Goal: Task Accomplishment & Management: Use online tool/utility

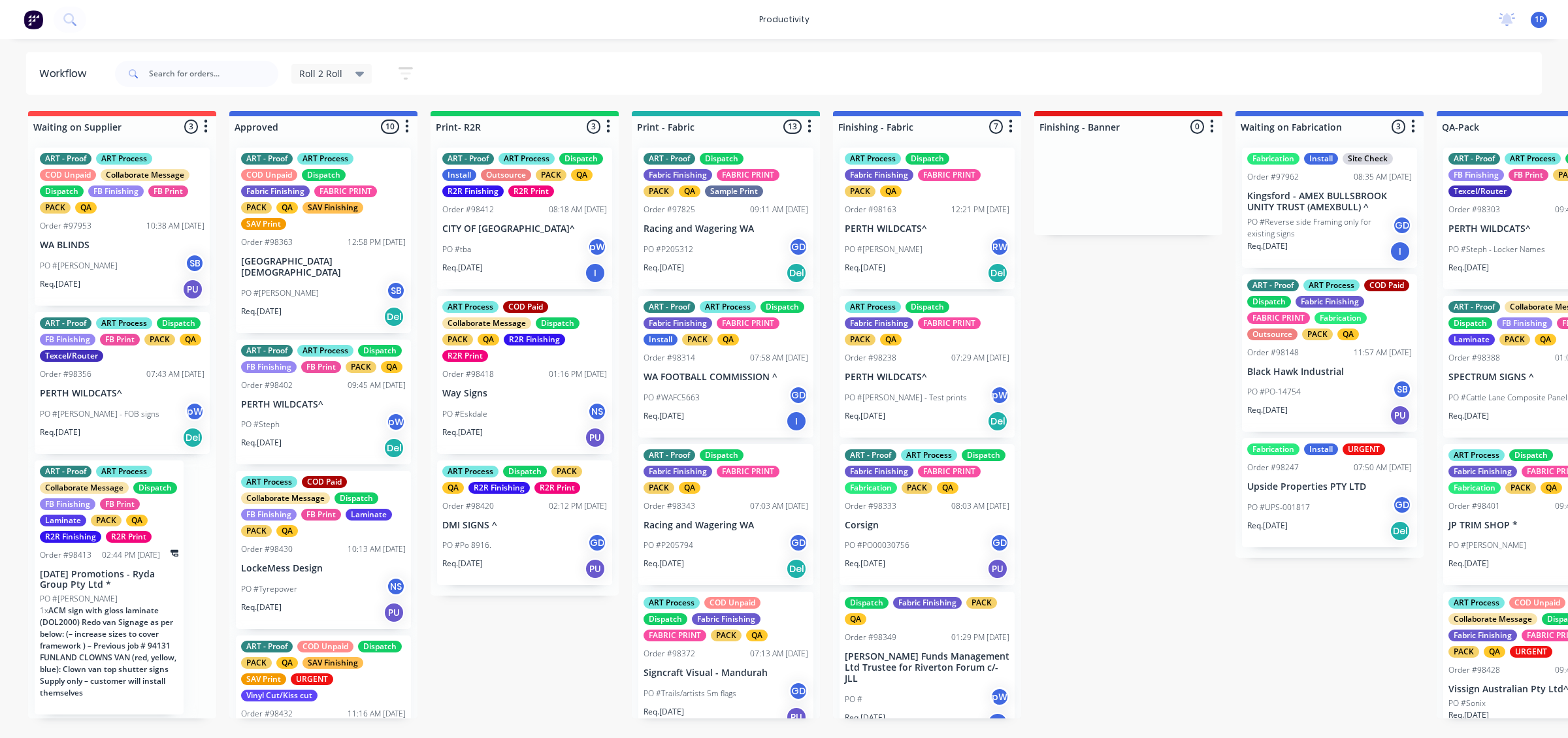
scroll to position [572, 0]
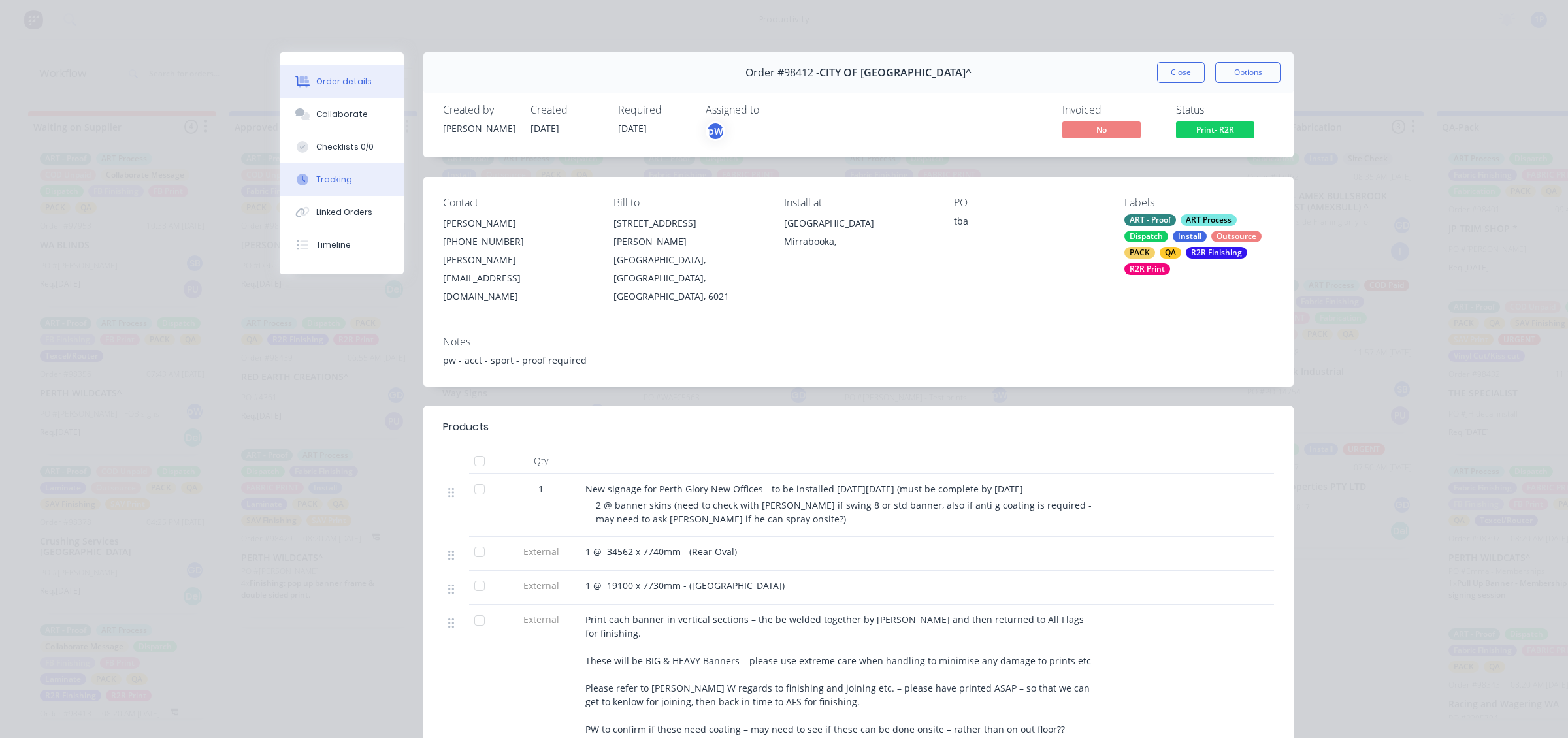
click at [342, 189] on button "Tracking" at bounding box center [342, 179] width 124 height 32
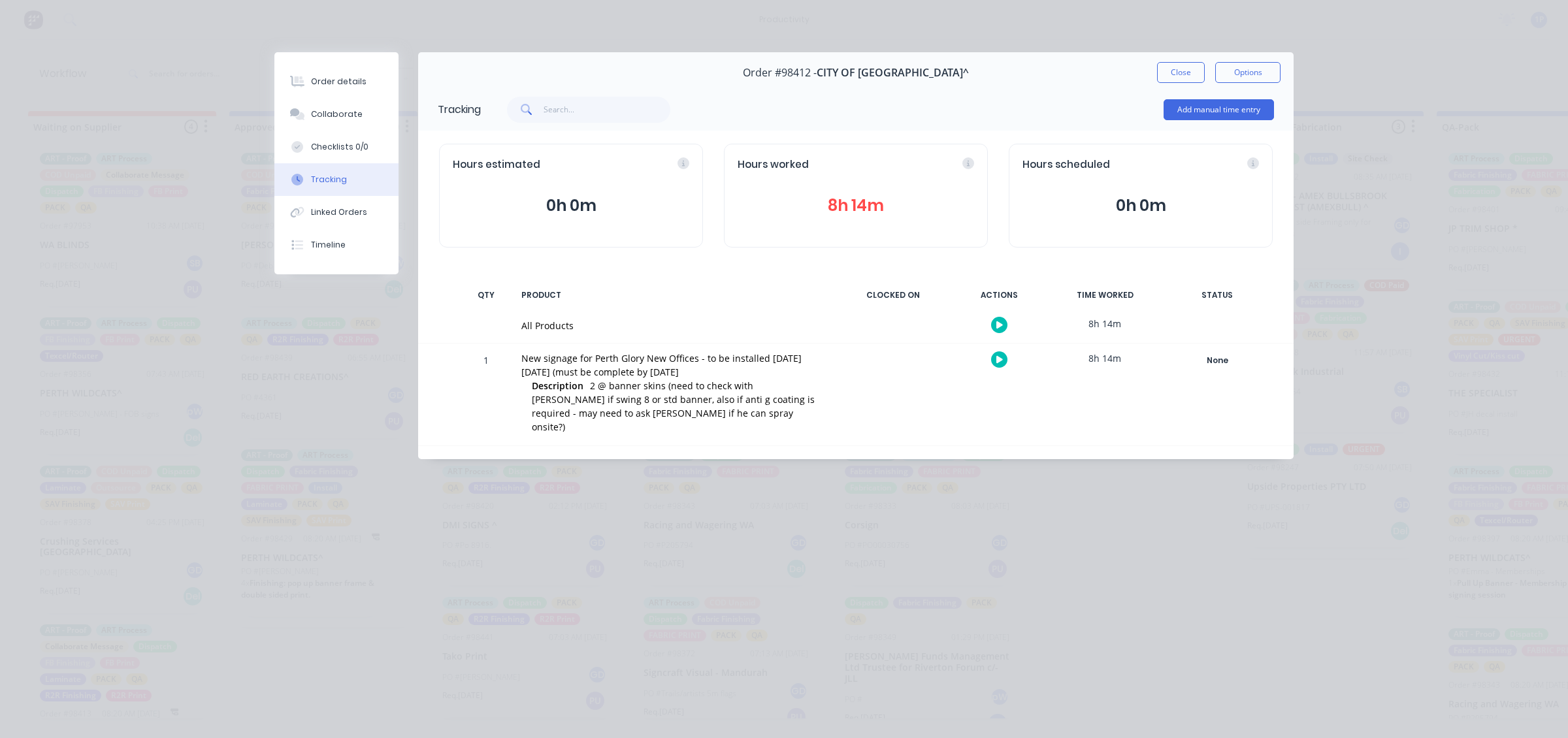
click at [1003, 360] on button "button" at bounding box center [999, 359] width 16 height 16
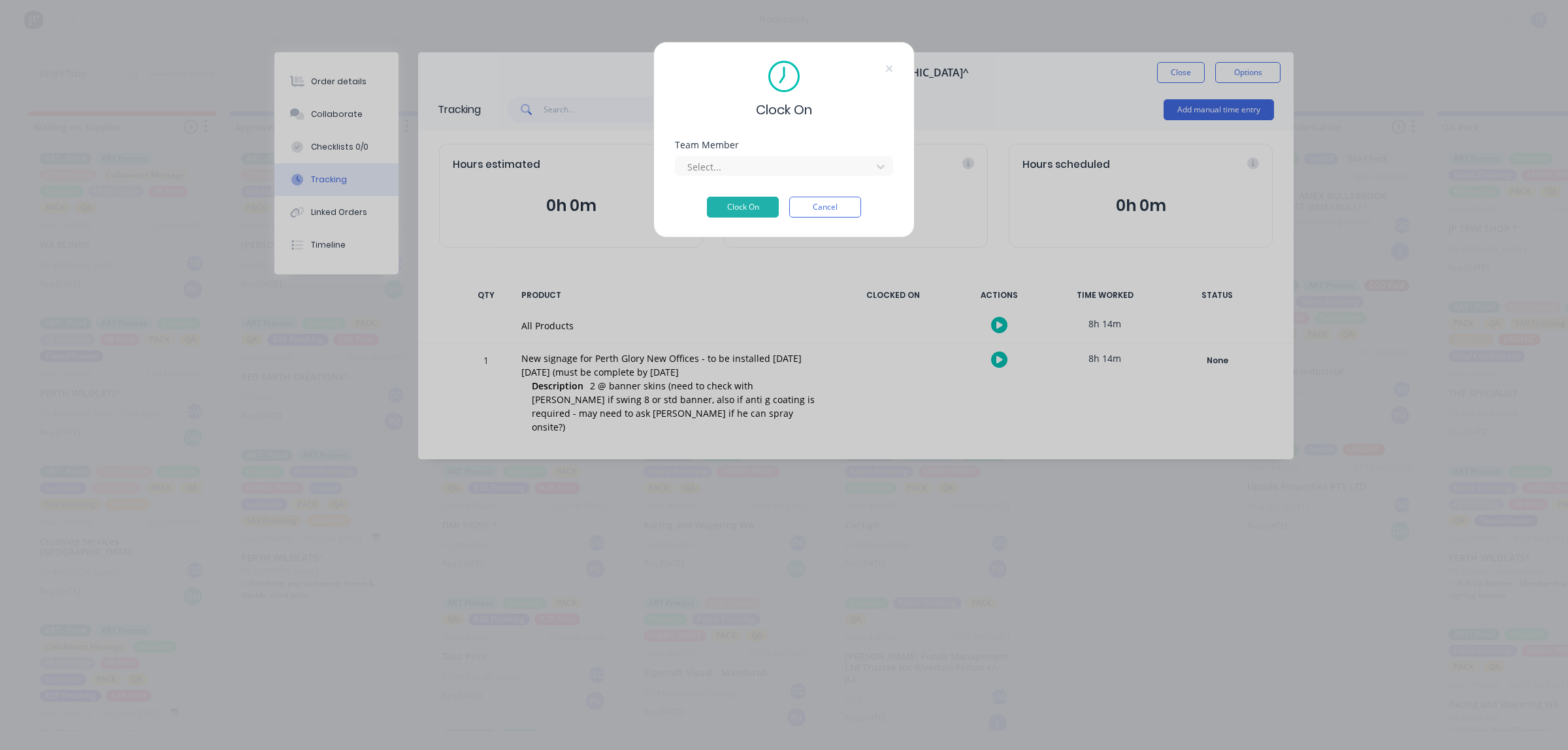
click at [788, 183] on div "Team Member Select..." at bounding box center [784, 168] width 219 height 56
click at [788, 178] on div "Team Member Select..." at bounding box center [784, 168] width 219 height 56
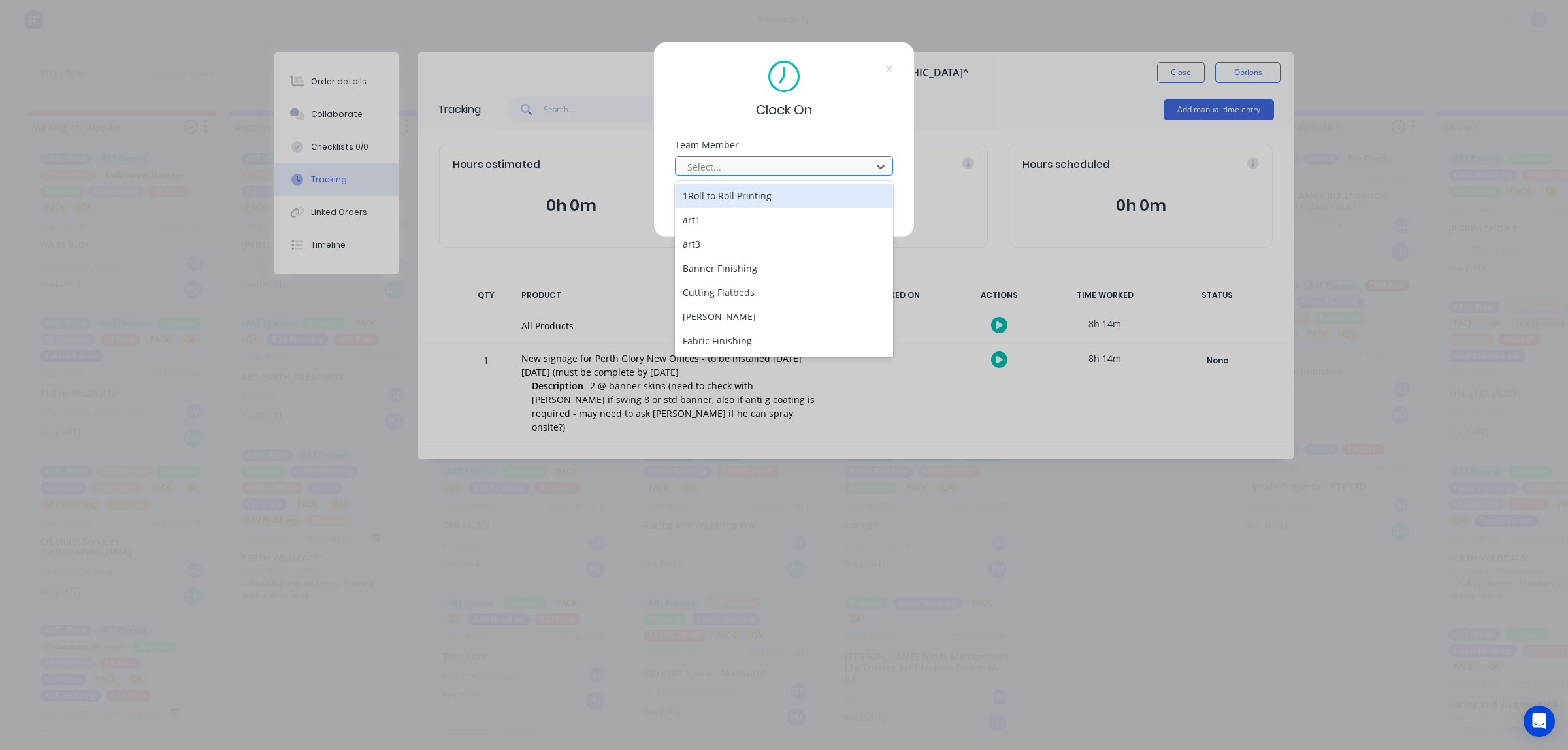
click at [780, 170] on div at bounding box center [775, 167] width 179 height 16
drag, startPoint x: 773, startPoint y: 198, endPoint x: 762, endPoint y: 200, distance: 11.2
click at [771, 200] on div "1Roll to Roll Printing" at bounding box center [784, 196] width 219 height 24
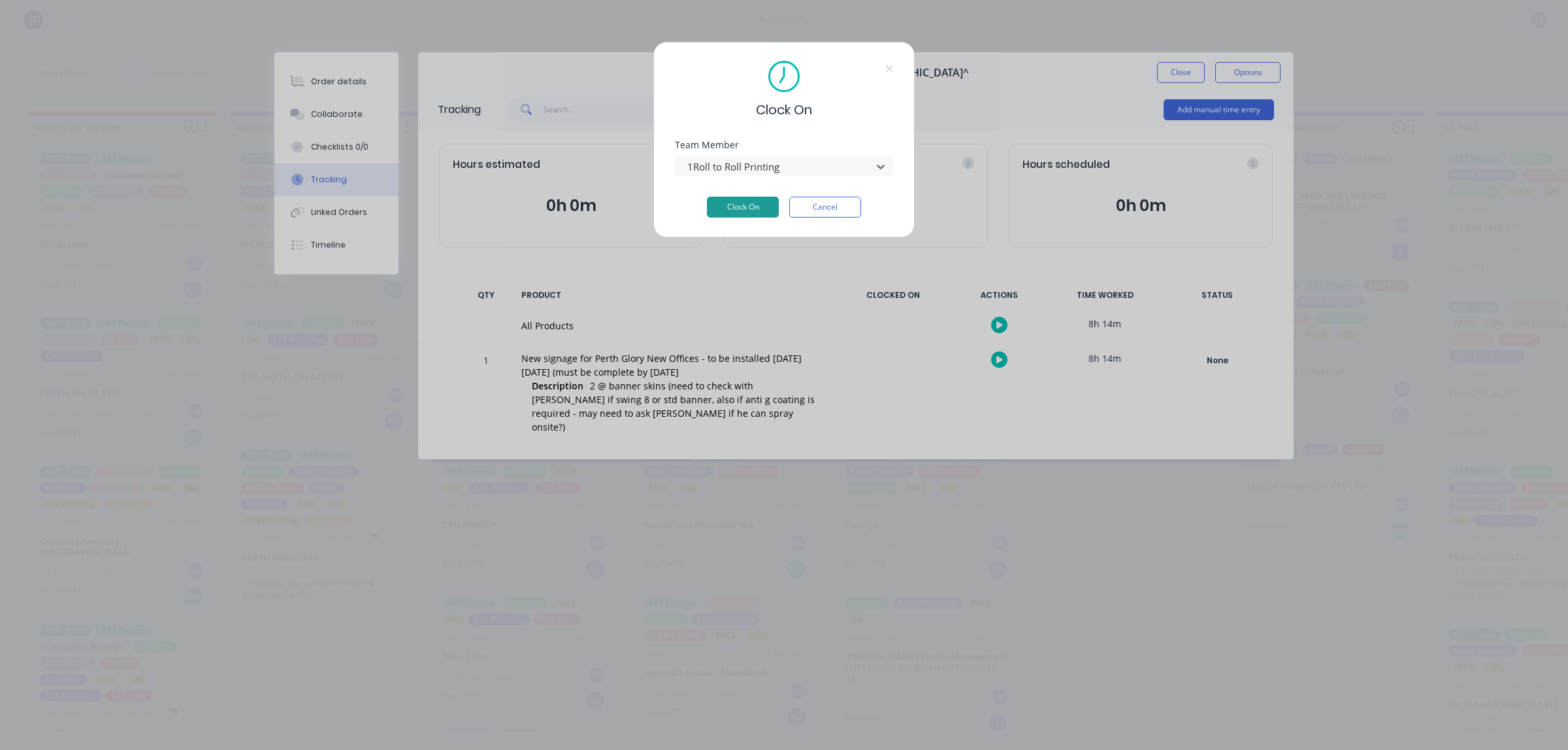
click at [742, 204] on button "Clock On" at bounding box center [743, 207] width 72 height 21
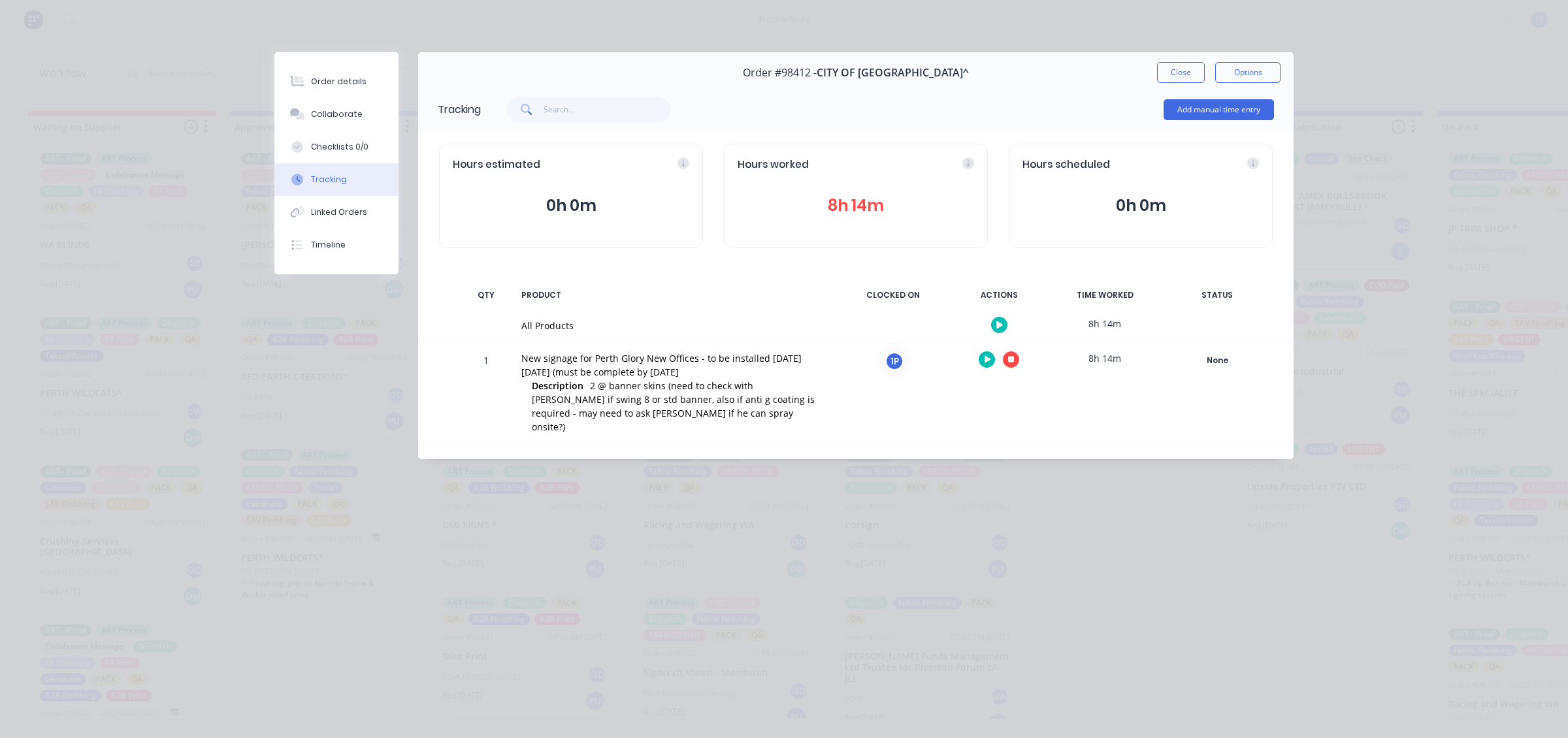
drag, startPoint x: 1180, startPoint y: 65, endPoint x: 1138, endPoint y: 71, distance: 42.4
click at [1176, 65] on button "Close" at bounding box center [1181, 72] width 48 height 21
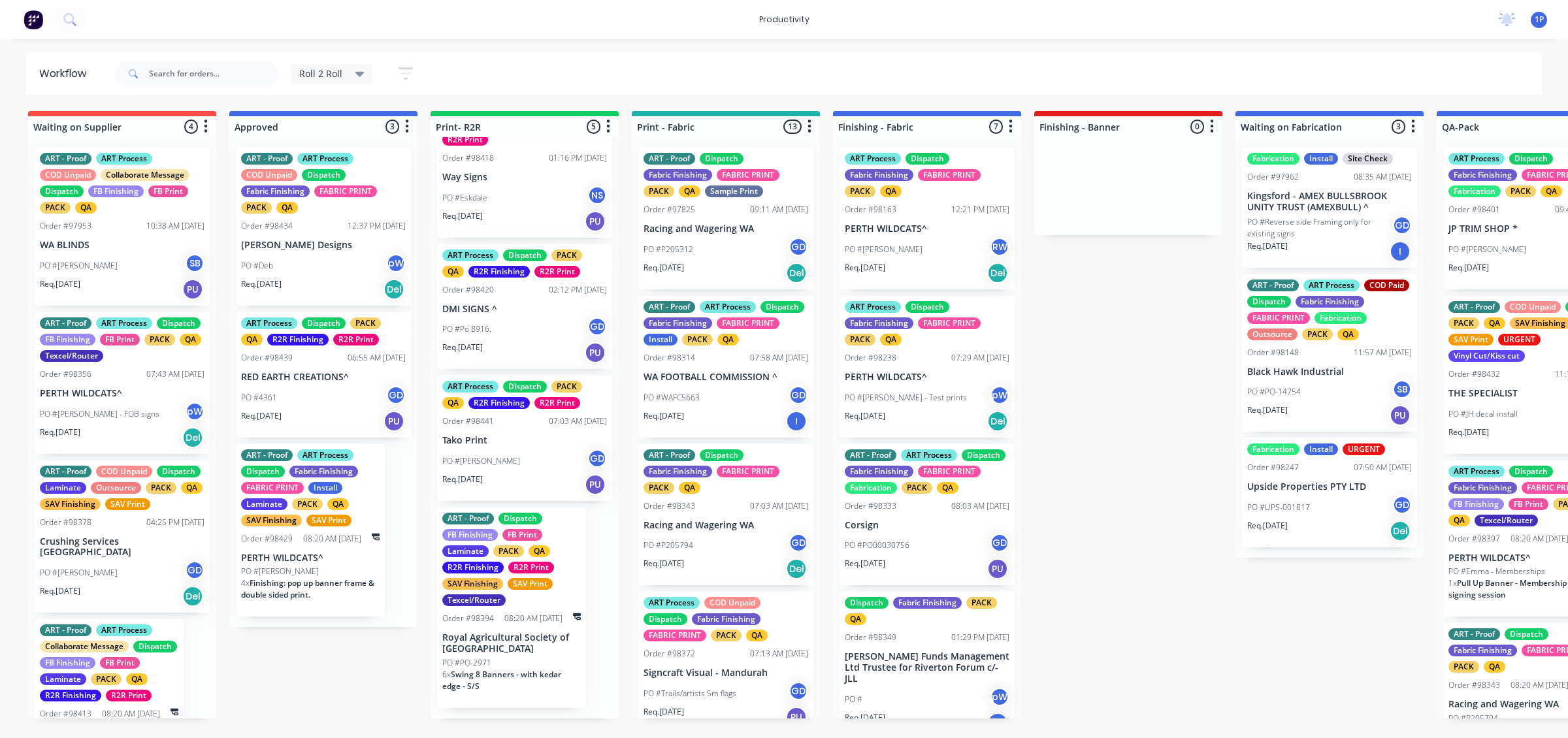
scroll to position [220, 0]
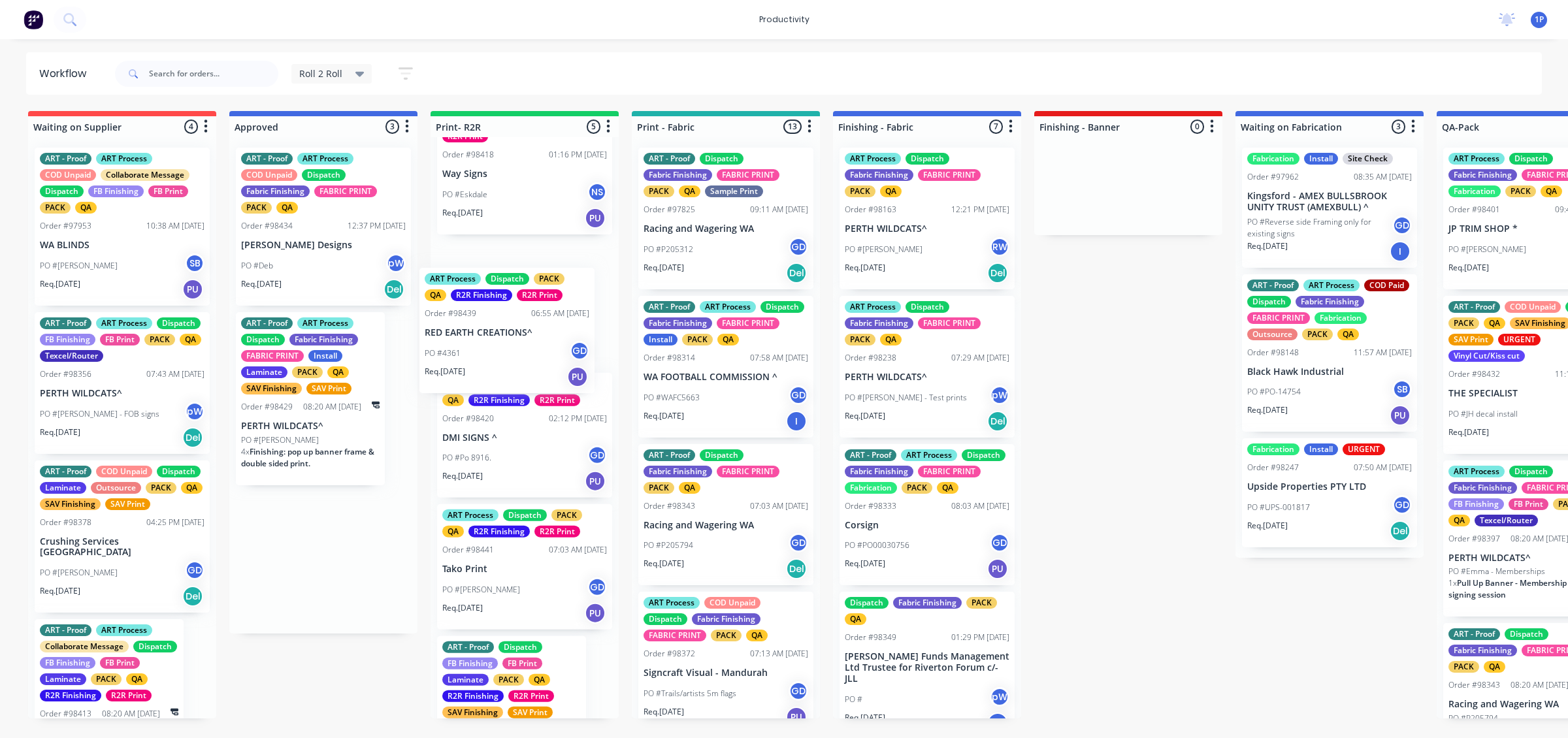
drag, startPoint x: 337, startPoint y: 382, endPoint x: 524, endPoint y: 337, distance: 192.3
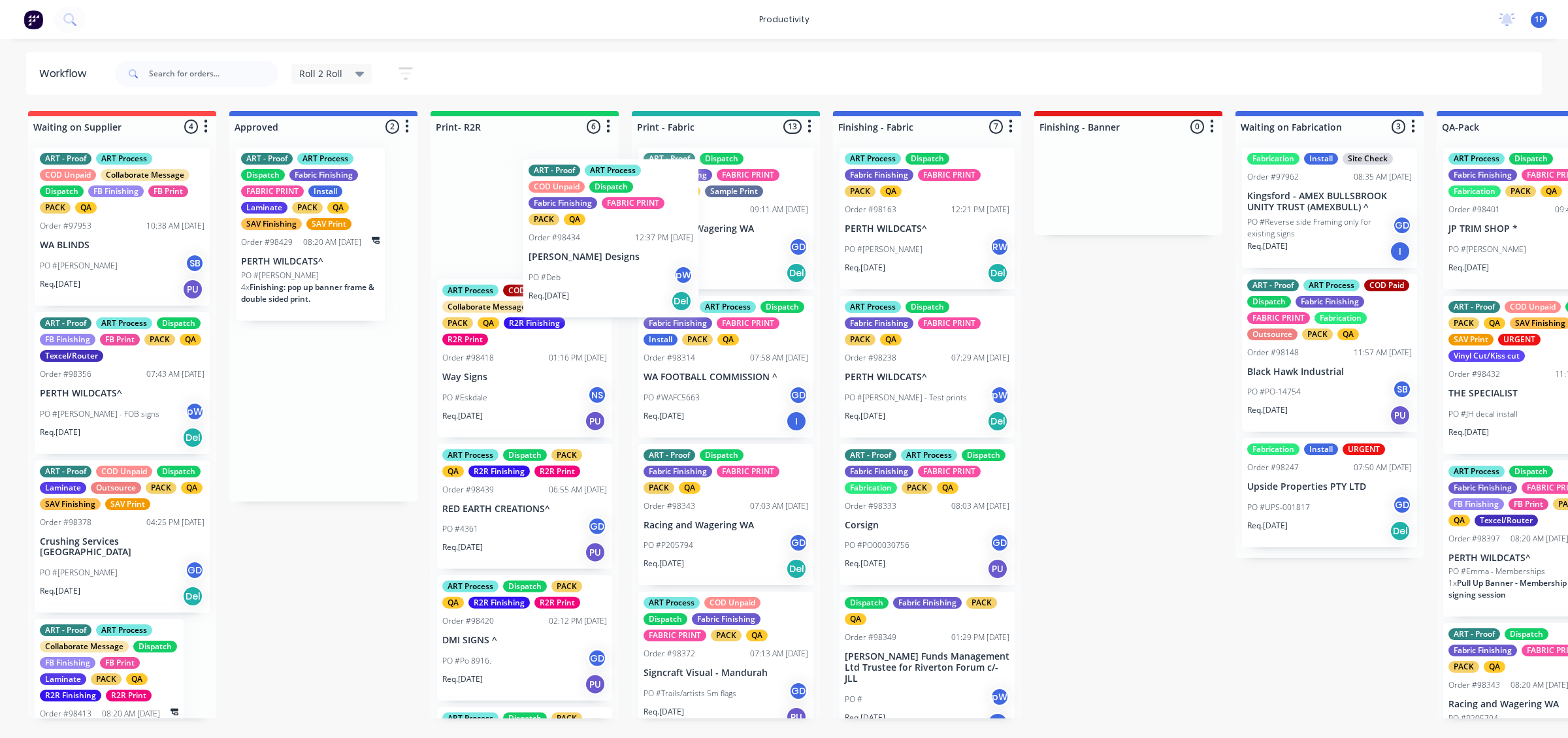
scroll to position [164, 0]
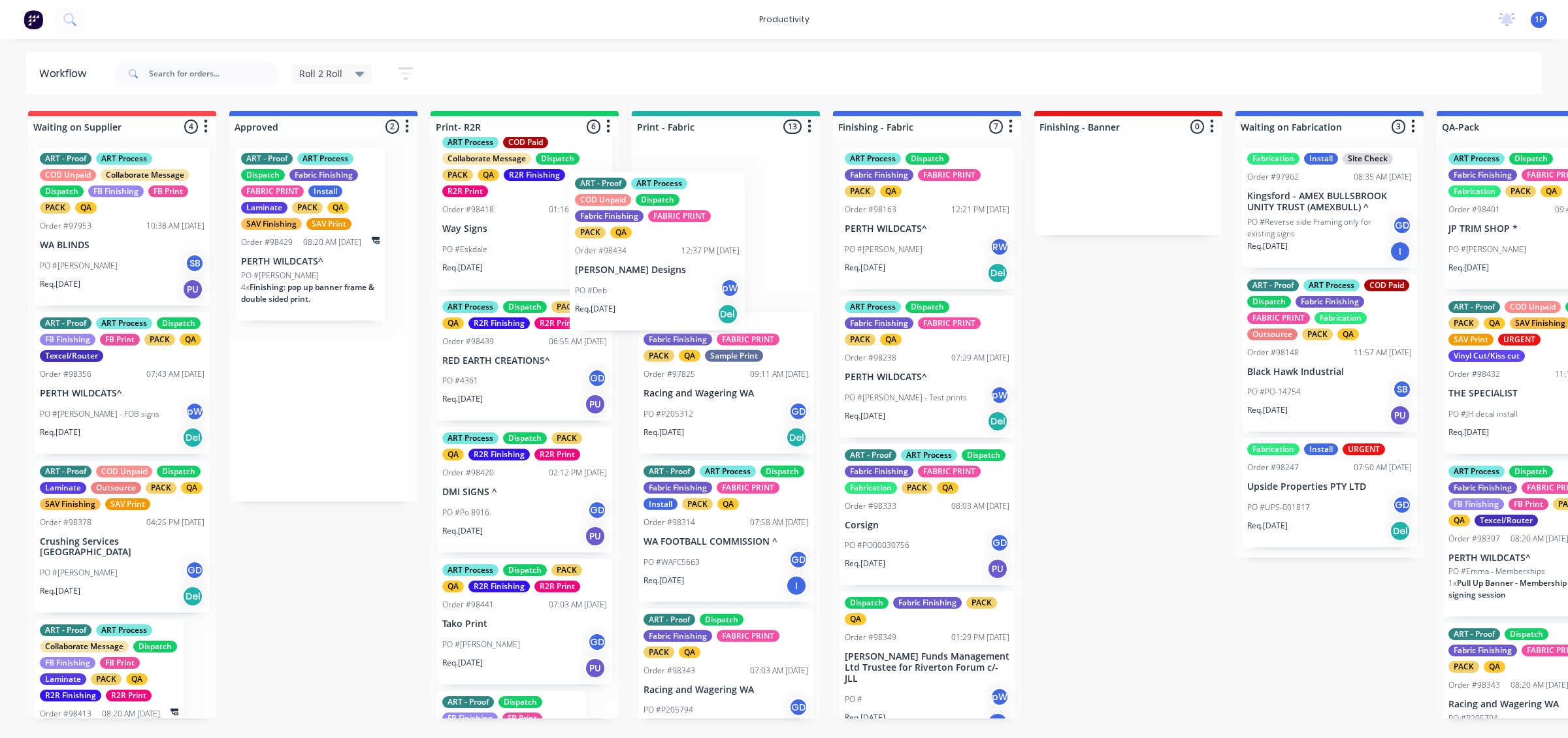
drag, startPoint x: 365, startPoint y: 253, endPoint x: 716, endPoint y: 278, distance: 351.9
